Goal: Obtain resource: Download file/media

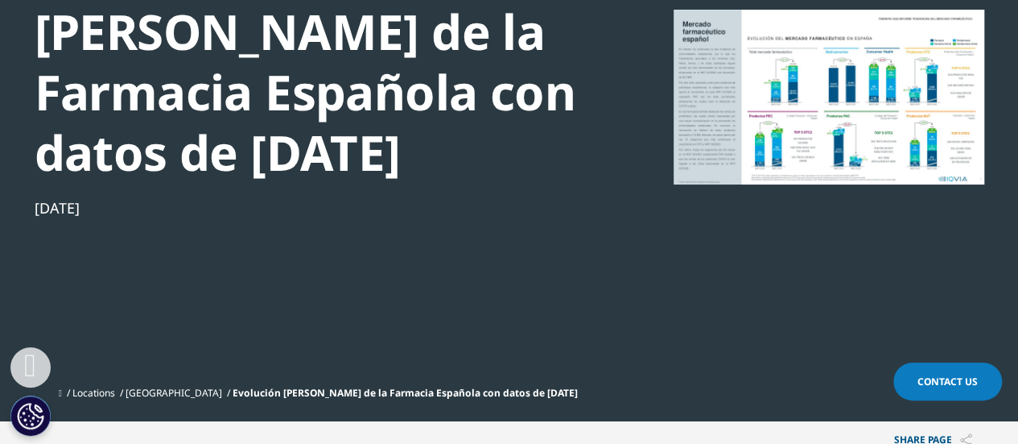
scroll to position [161, 0]
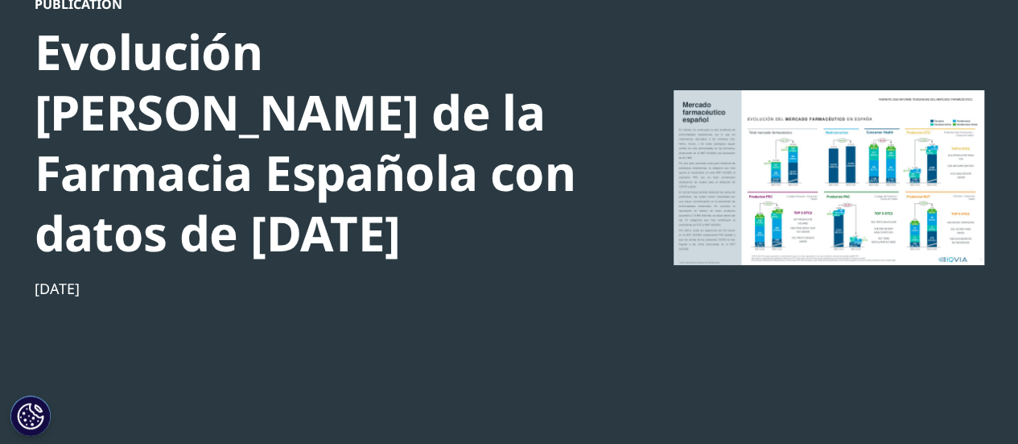
click at [888, 175] on div at bounding box center [829, 177] width 311 height 362
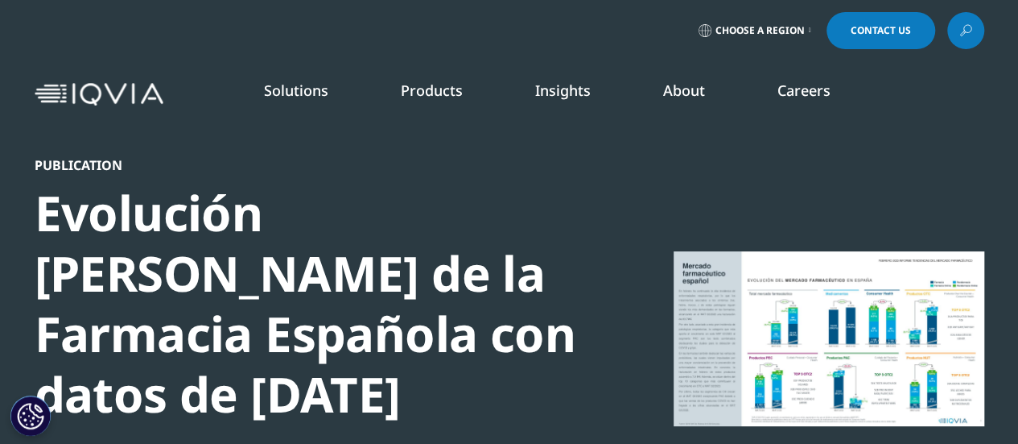
click at [757, 284] on div "WE'RE HIRING At IQVIA your potential has no limits. We thrive on bold ideas and…" at bounding box center [884, 334] width 270 height 404
click at [902, 281] on img "Primary" at bounding box center [884, 238] width 175 height 117
click at [199, 286] on div "Evolución [PERSON_NAME] de la Farmacia Española con datos de [DATE]" at bounding box center [311, 304] width 552 height 242
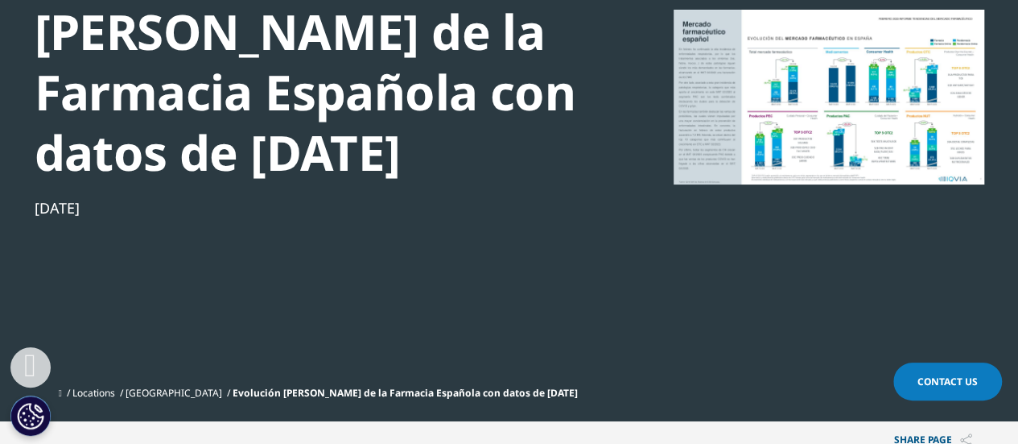
scroll to position [403, 0]
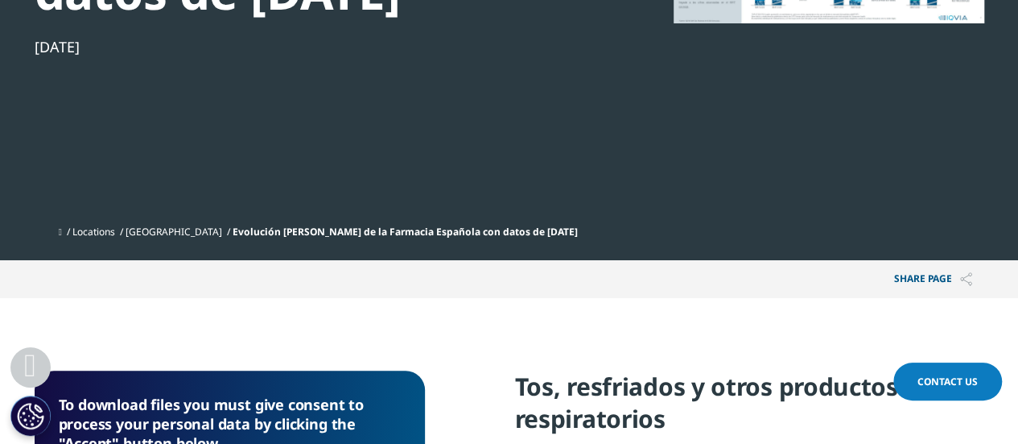
click at [377, 233] on span "Evolución [PERSON_NAME] de la Farmacia Española con datos de [DATE]" at bounding box center [405, 232] width 345 height 14
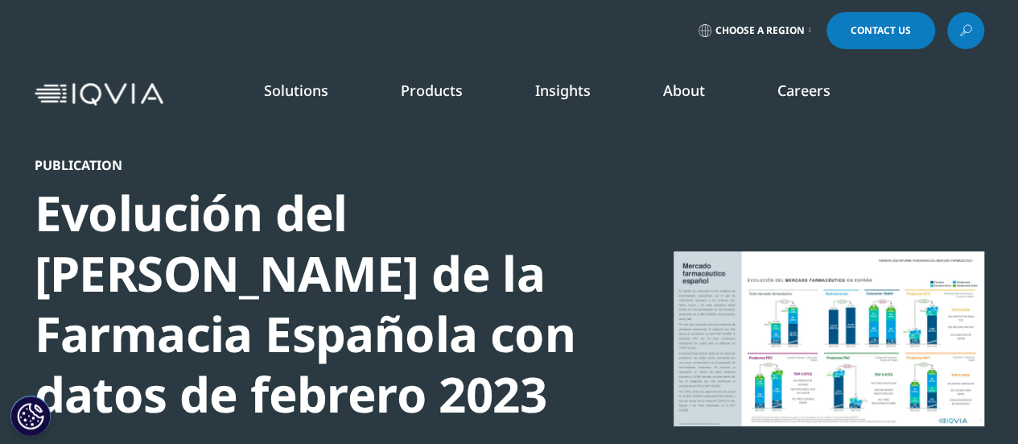
click at [784, 310] on div at bounding box center [829, 338] width 311 height 362
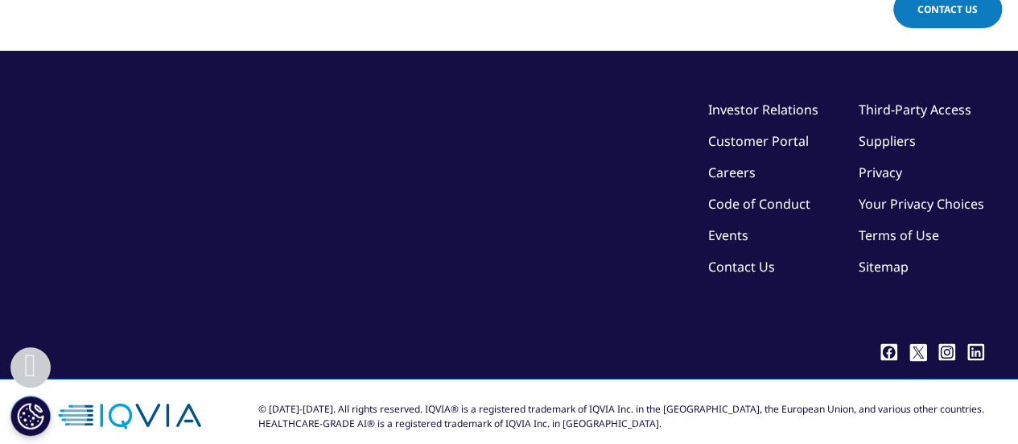
scroll to position [954, 0]
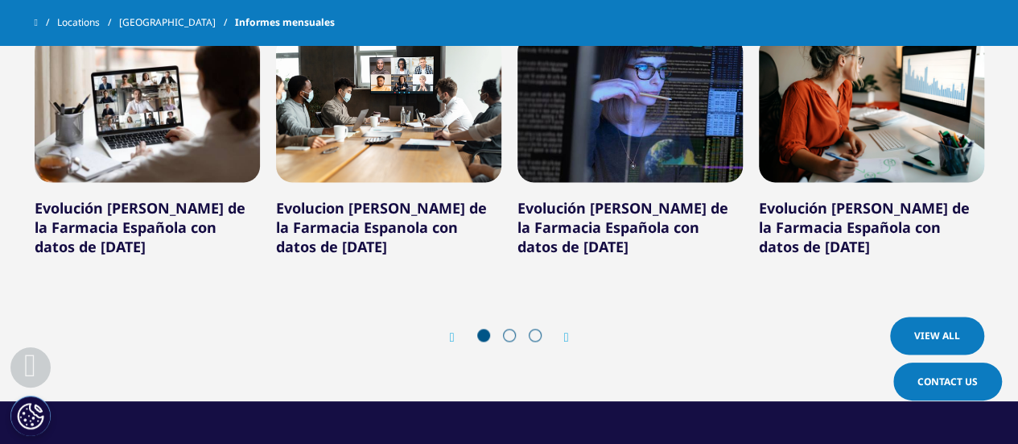
scroll to position [483, 0]
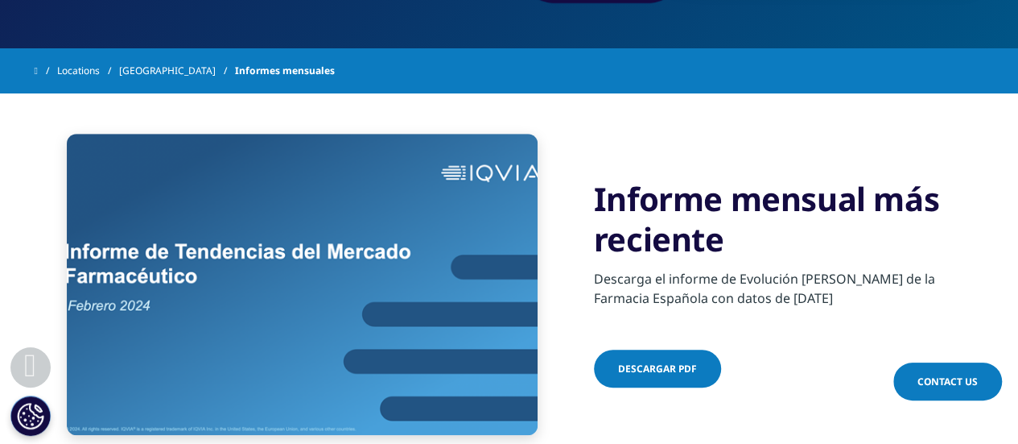
click at [651, 366] on span "Descargar pdf" at bounding box center [657, 368] width 79 height 14
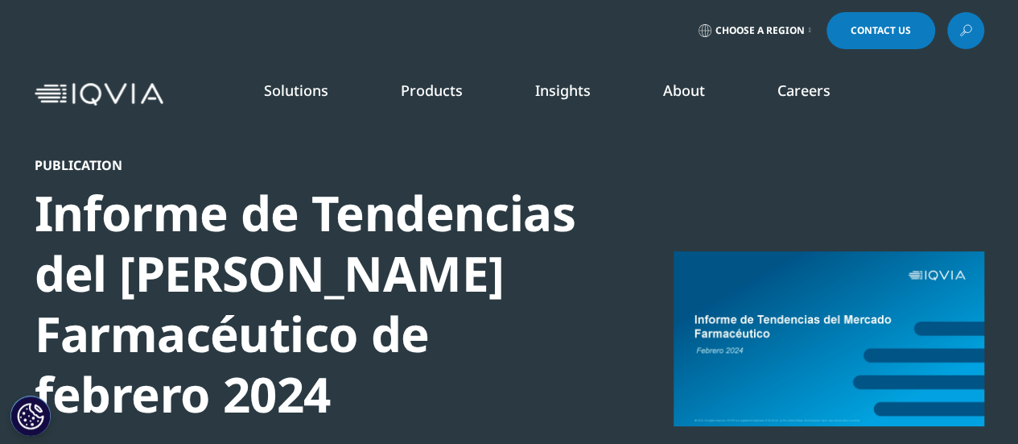
click at [770, 361] on div at bounding box center [829, 338] width 311 height 362
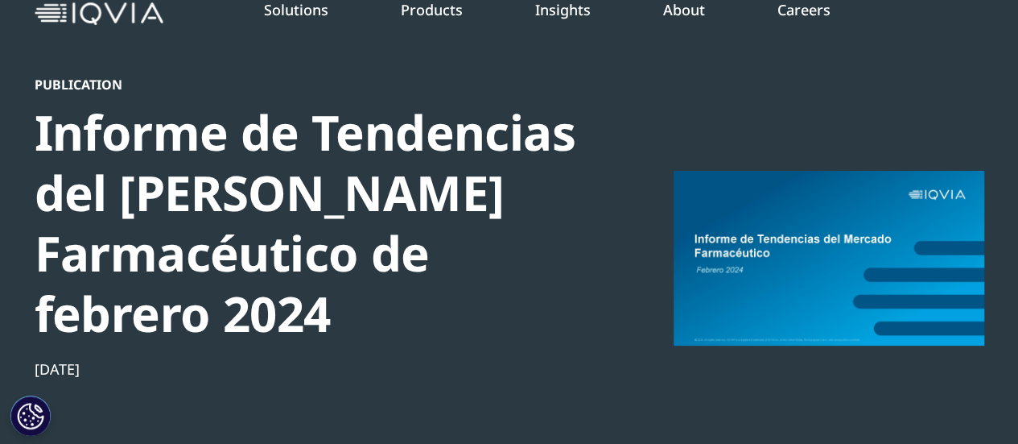
click at [84, 353] on div "Publication Informe de Tendencias del Mercado Farmacéutico de febrero 2024 Apr …" at bounding box center [311, 307] width 552 height 463
click at [58, 78] on div "Publication" at bounding box center [311, 84] width 552 height 16
click at [646, 220] on div "Publication Informe de Tendencias del Mercado Farmacéutico de febrero 2024 Apr …" at bounding box center [510, 307] width 950 height 463
click at [820, 224] on div at bounding box center [829, 257] width 311 height 362
click at [786, 337] on div at bounding box center [829, 257] width 311 height 362
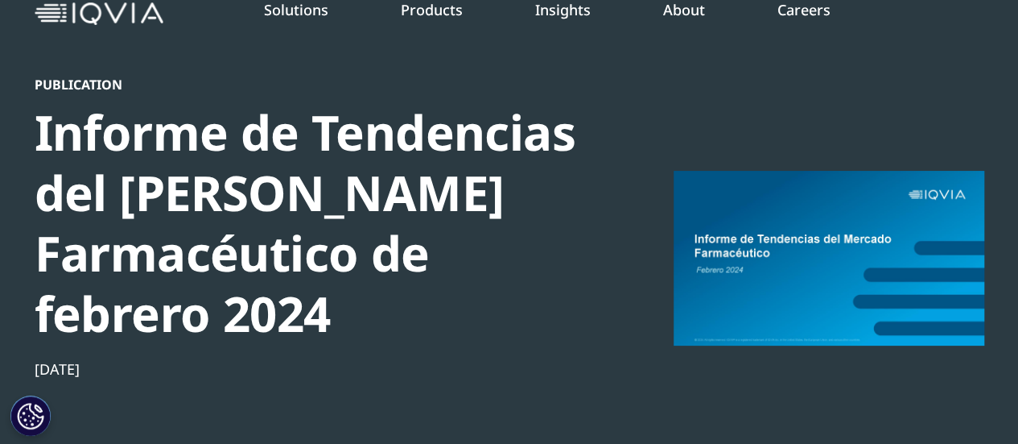
scroll to position [322, 0]
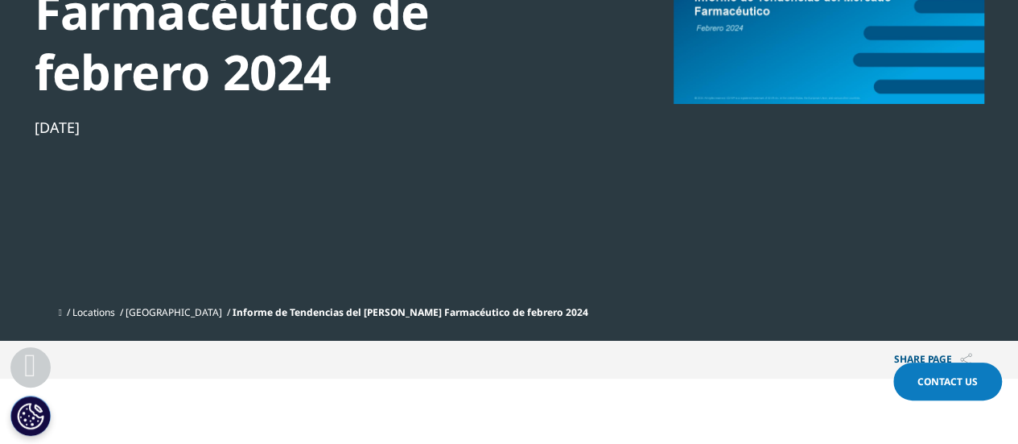
click at [39, 125] on div "Apr 18, 2024" at bounding box center [311, 127] width 552 height 19
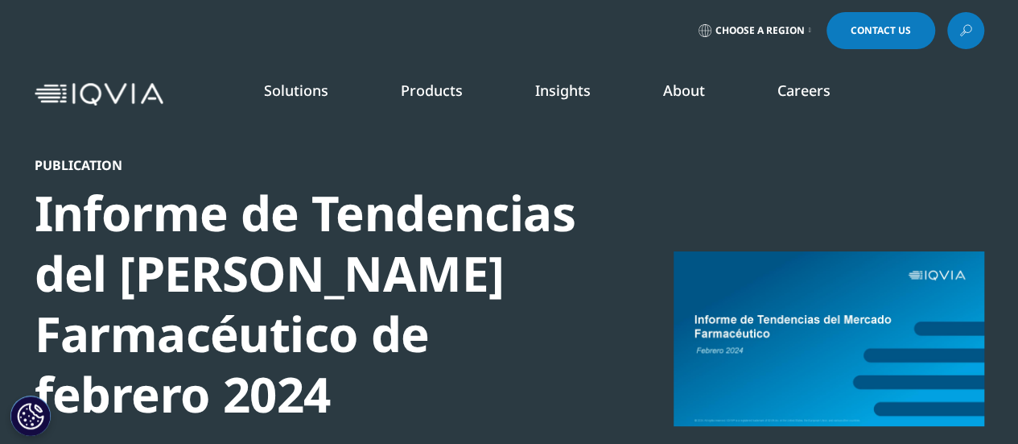
scroll to position [242, 0]
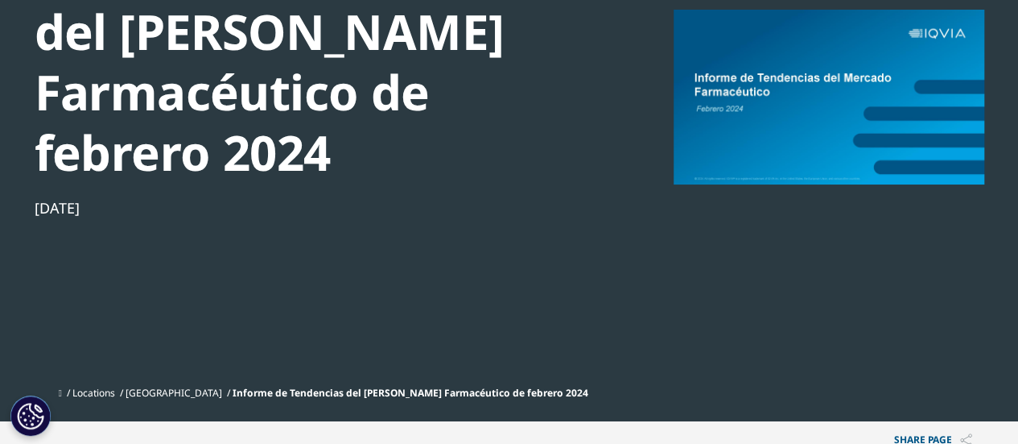
click at [704, 114] on div at bounding box center [829, 96] width 311 height 362
click at [740, 174] on div at bounding box center [829, 96] width 311 height 362
click at [15, 163] on section "Publication Informe de Tendencias del Mercado Farmacéutico de febrero 2024 Apr …" at bounding box center [509, 89] width 1018 height 663
click at [166, 137] on div "Informe de Tendencias del Mercado Farmacéutico de febrero 2024" at bounding box center [311, 62] width 552 height 242
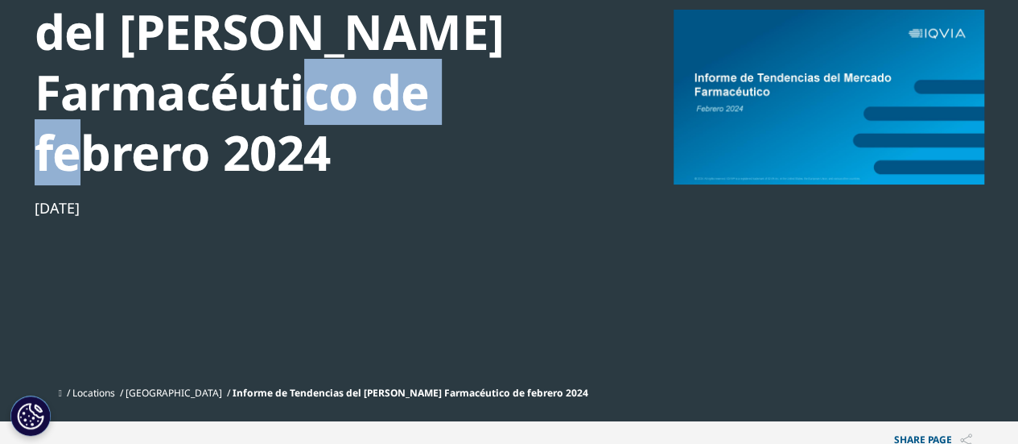
click at [166, 137] on div "Informe de Tendencias del Mercado Farmacéutico de febrero 2024" at bounding box center [311, 62] width 552 height 242
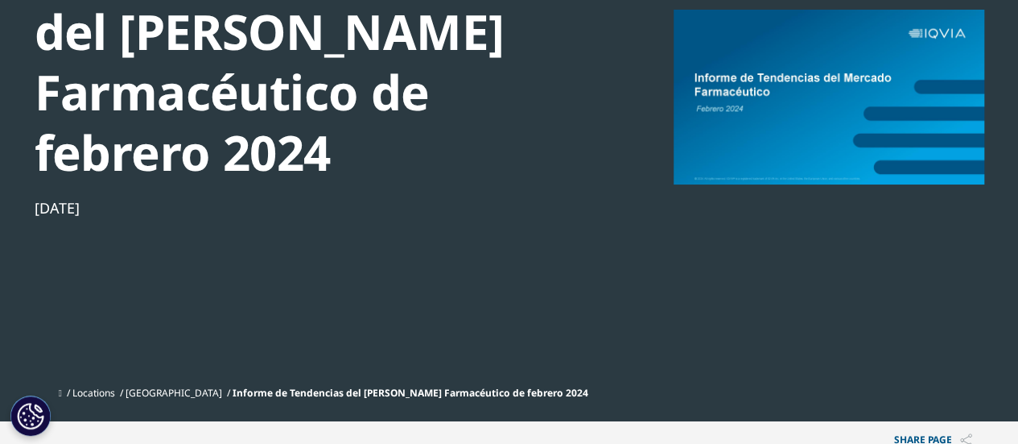
click at [394, 258] on div "Publication Informe de Tendencias del Mercado Farmacéutico de febrero 2024 Apr …" at bounding box center [311, 146] width 552 height 463
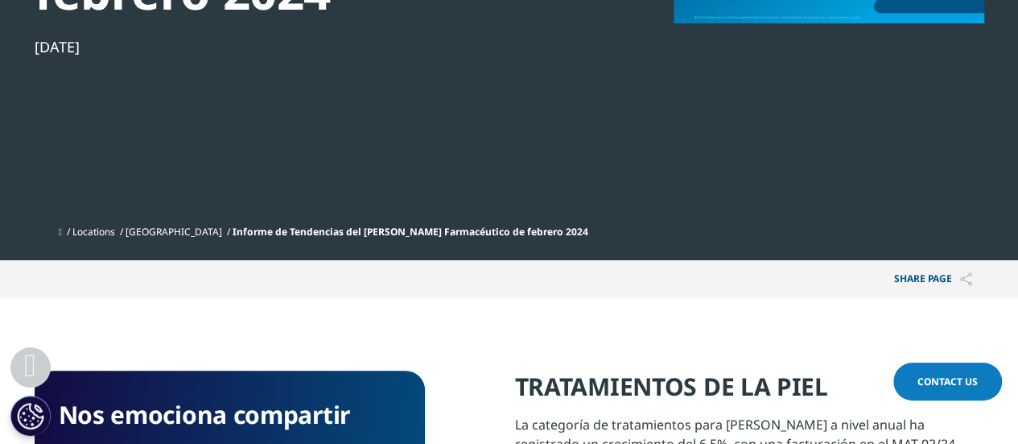
click at [402, 228] on span "Informe de Tendencias del Mercado Farmacéutico de febrero 2024" at bounding box center [411, 232] width 356 height 14
